Goal: Information Seeking & Learning: Learn about a topic

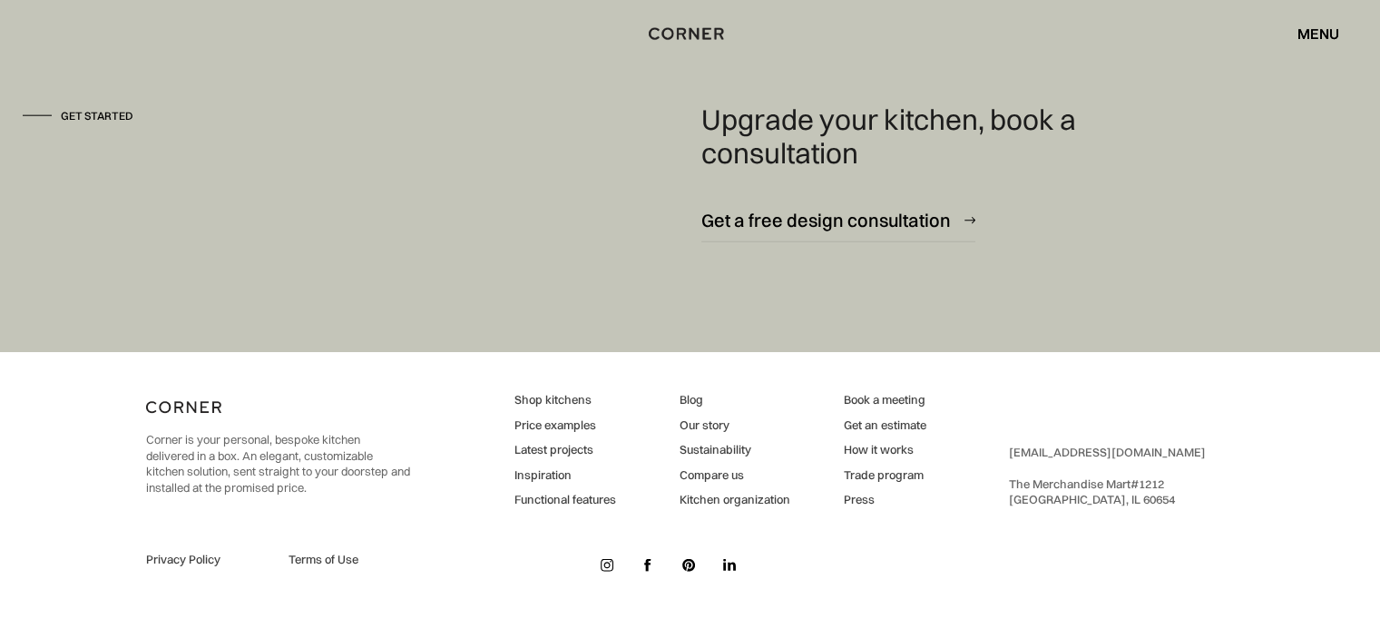
scroll to position [11499, 0]
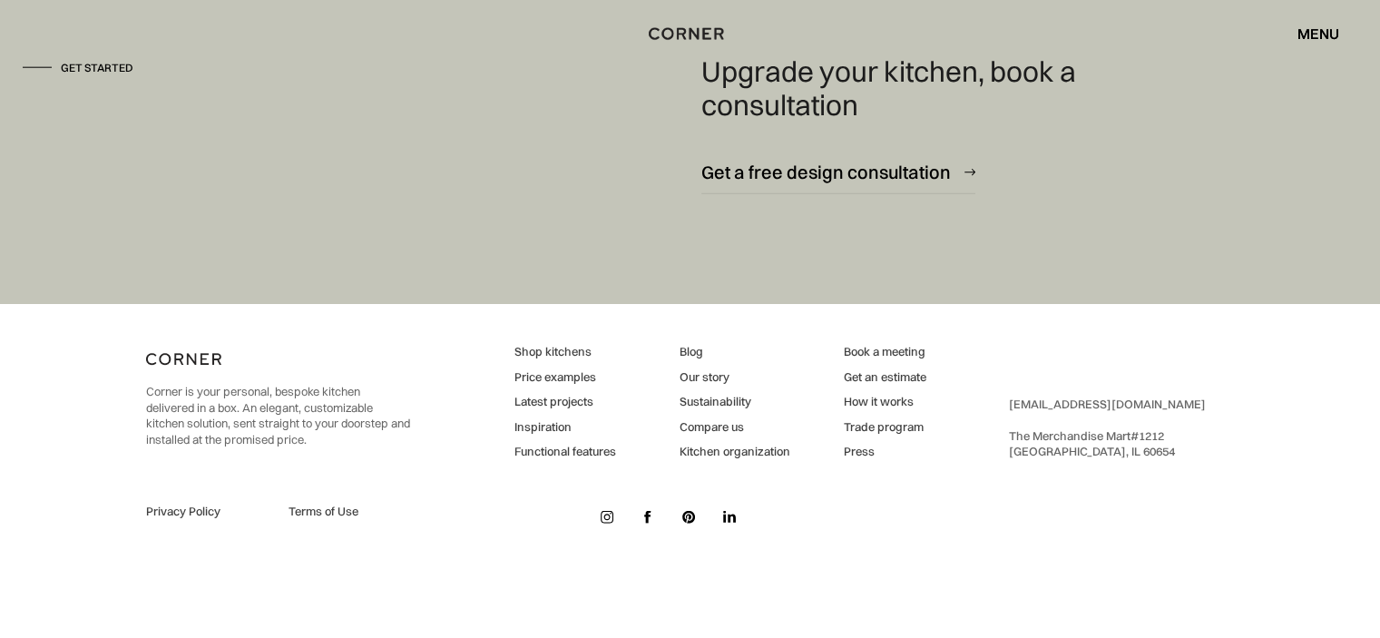
click at [701, 373] on link "Our story" at bounding box center [734, 377] width 111 height 16
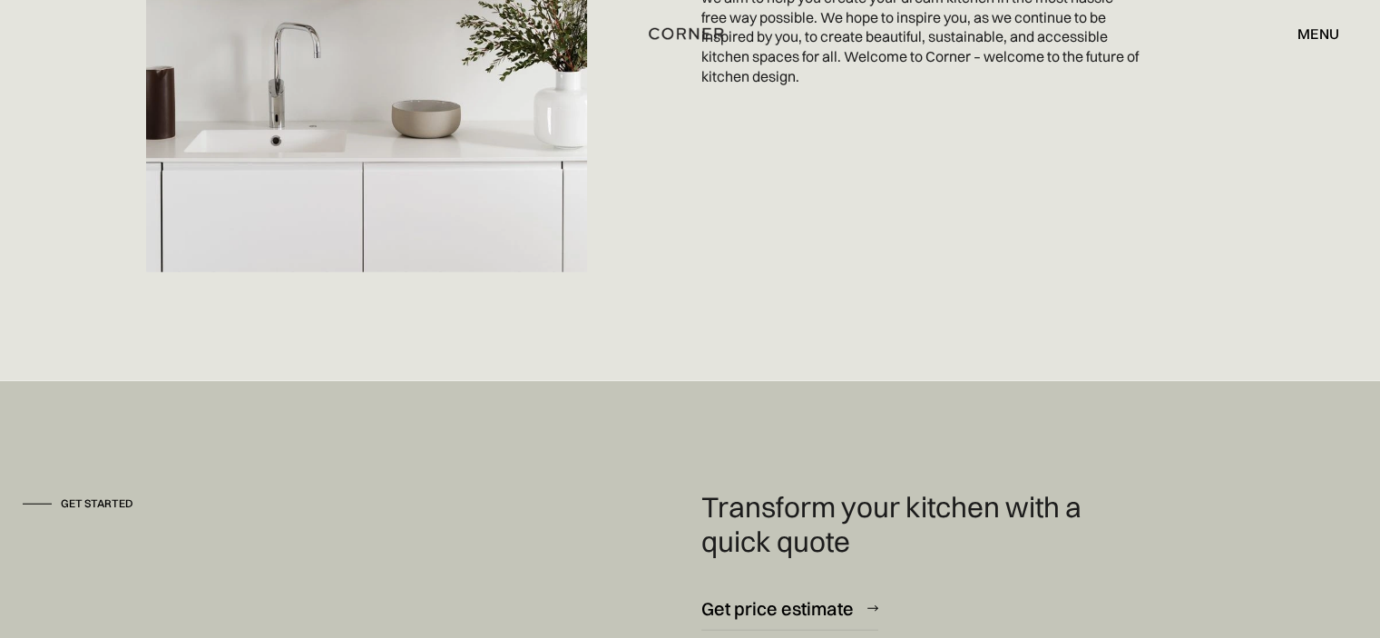
scroll to position [4785, 0]
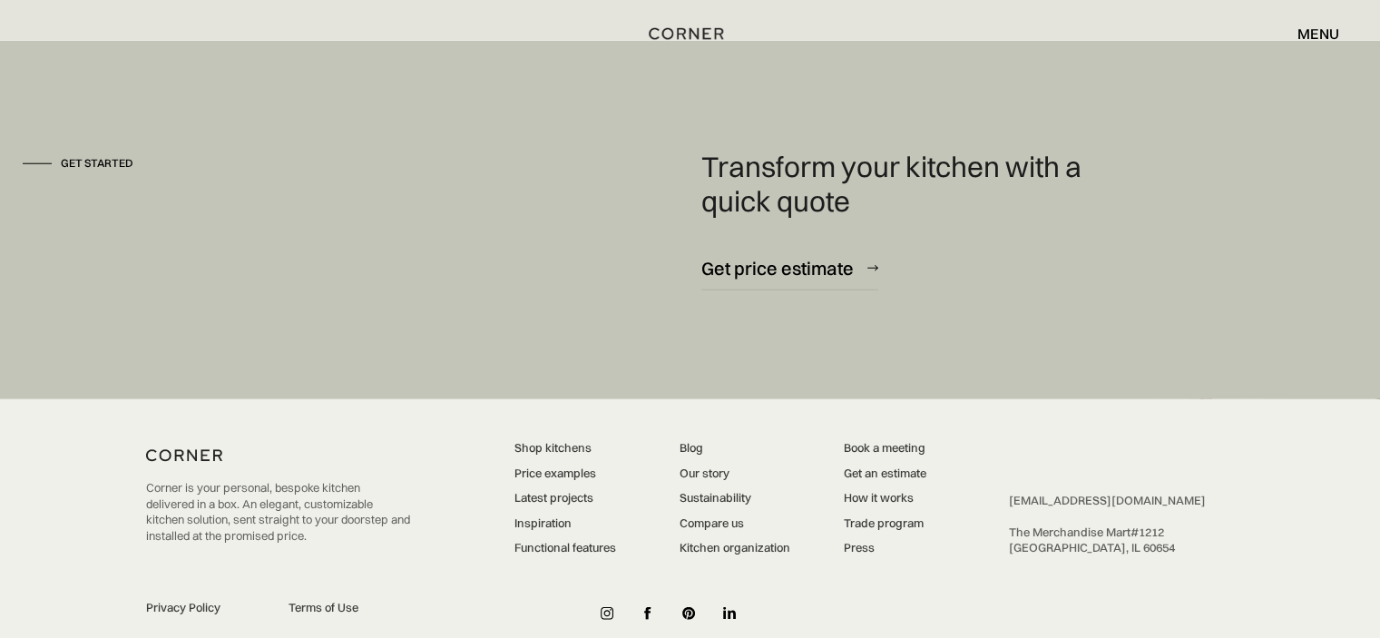
click at [720, 515] on link "Compare us" at bounding box center [734, 523] width 111 height 16
